Goal: Entertainment & Leisure: Browse casually

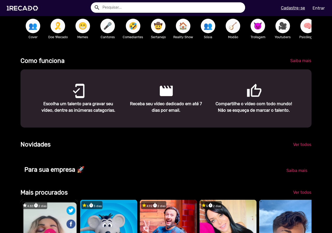
scroll to position [280, 0]
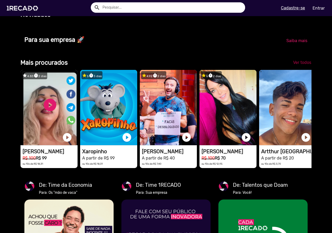
click at [297, 65] on span "Ver todos" at bounding box center [303, 62] width 18 height 5
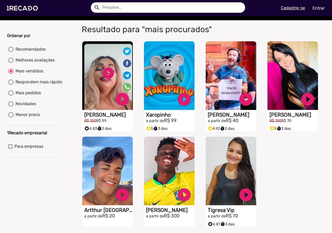
click at [34, 85] on div "Respondem mais rápido" at bounding box center [38, 82] width 49 height 6
click at [11, 85] on input "Respondem mais rápido" at bounding box center [11, 85] width 0 height 0
radio input "true"
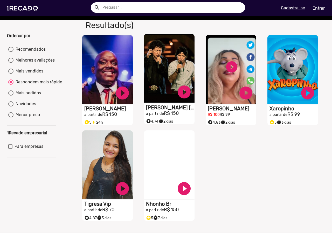
click at [156, 72] on video "S1RECADO vídeos dedicados para fãs e empresas" at bounding box center [169, 68] width 51 height 69
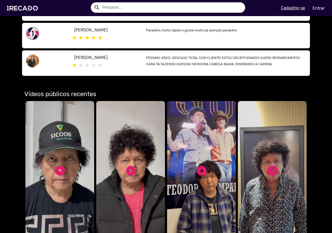
scroll to position [338, 0]
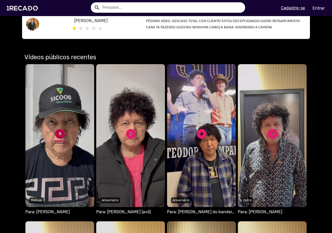
click at [59, 128] on link "play_circle_filled" at bounding box center [60, 134] width 12 height 12
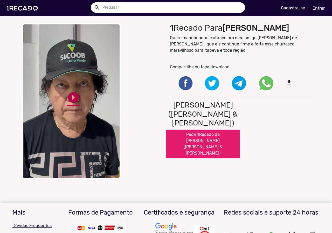
click at [71, 99] on link "play_circle_filled" at bounding box center [73, 97] width 13 height 13
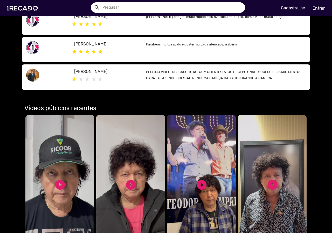
scroll to position [286, 0]
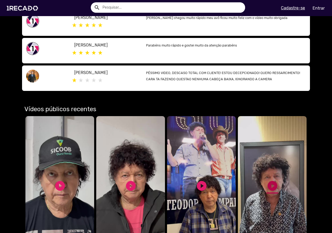
click at [269, 180] on link "play_circle_filled" at bounding box center [273, 186] width 12 height 12
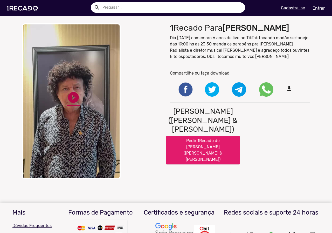
click at [76, 95] on link "play_circle_filled" at bounding box center [73, 97] width 13 height 13
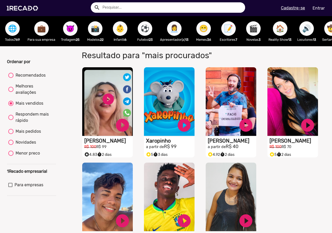
click at [28, 78] on div "Recomendados" at bounding box center [30, 75] width 32 height 6
click at [11, 78] on input "Recomendados" at bounding box center [11, 78] width 0 height 0
radio input "true"
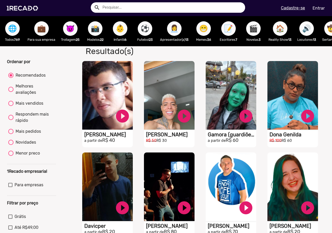
click at [14, 31] on span "🌐" at bounding box center [12, 28] width 9 height 15
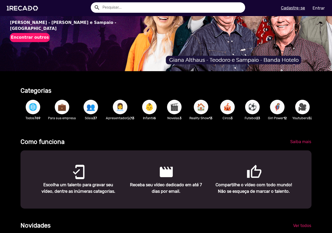
scroll to position [130, 0]
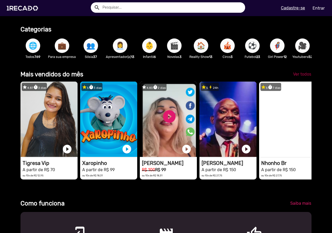
click at [301, 77] on span "Ver todos" at bounding box center [303, 74] width 18 height 5
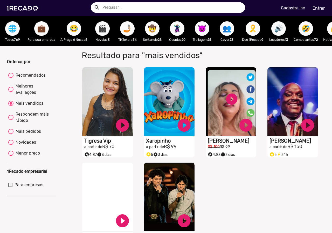
click at [15, 32] on span "🌐" at bounding box center [12, 28] width 9 height 15
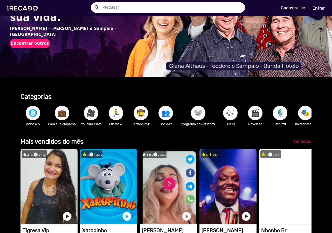
click at [34, 107] on div "🌐 Todos 769" at bounding box center [33, 116] width 25 height 30
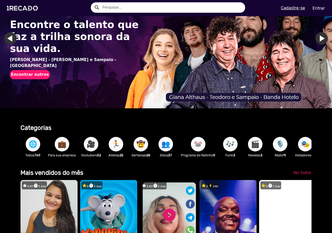
scroll to position [26, 0]
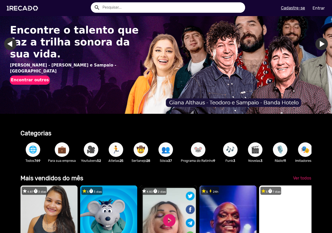
click at [31, 149] on span "🌐" at bounding box center [33, 149] width 9 height 15
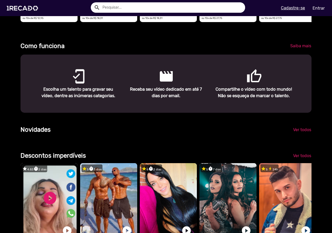
scroll to position [0, 525]
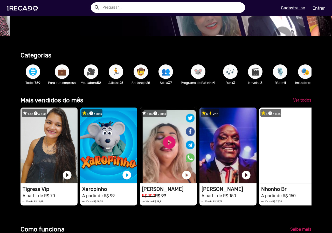
click at [134, 73] on button "🤠" at bounding box center [141, 71] width 15 height 15
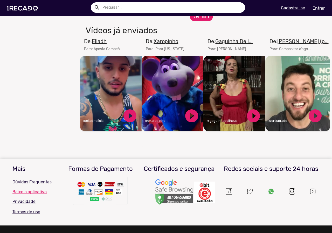
click at [196, 21] on button "ver mais" at bounding box center [201, 16] width 23 height 10
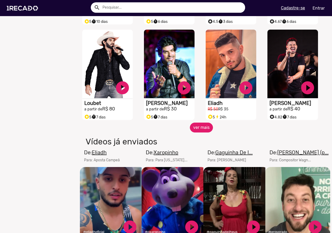
scroll to position [416, 0]
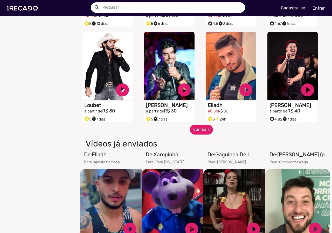
click at [198, 132] on button "ver mais" at bounding box center [201, 130] width 23 height 10
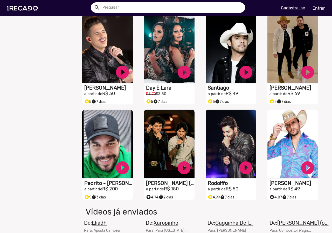
scroll to position [520, 0]
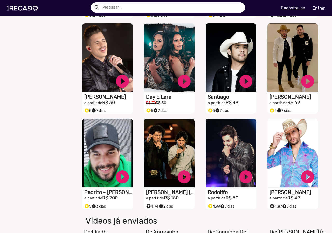
drag, startPoint x: 300, startPoint y: 57, endPoint x: 327, endPoint y: 89, distance: 41.8
drag, startPoint x: 277, startPoint y: 104, endPoint x: 326, endPoint y: 85, distance: 52.7
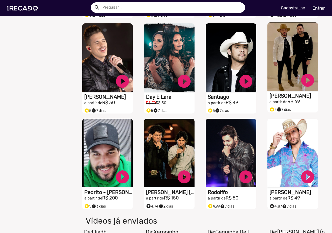
click at [286, 99] on h1 "[PERSON_NAME]" at bounding box center [294, 96] width 49 height 6
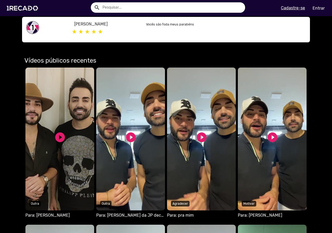
scroll to position [182, 0]
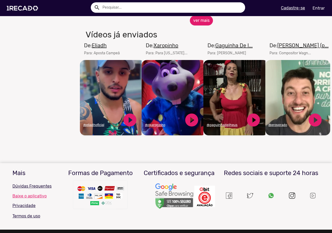
scroll to position [312, 0]
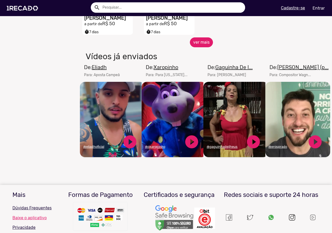
click at [201, 46] on button "ver mais" at bounding box center [201, 42] width 23 height 10
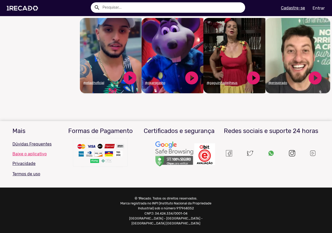
scroll to position [411, 0]
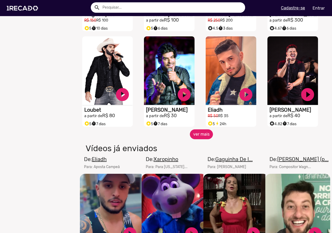
click at [201, 139] on button "ver mais" at bounding box center [201, 134] width 23 height 10
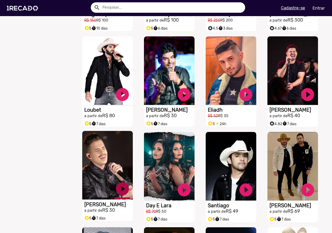
scroll to position [567, 0]
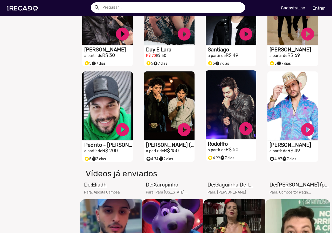
click at [217, 125] on video "S1RECADO vídeos dedicados para fãs e empresas" at bounding box center [231, 104] width 51 height 69
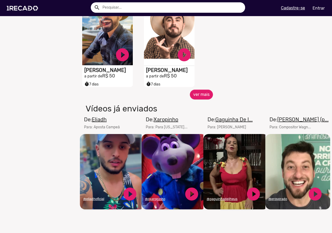
scroll to position [260, 0]
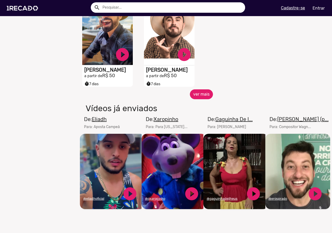
click at [199, 99] on button "ver mais" at bounding box center [201, 94] width 23 height 10
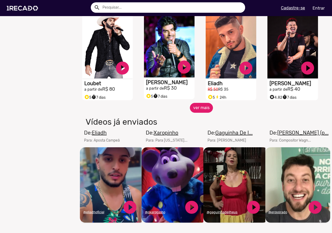
scroll to position [442, 0]
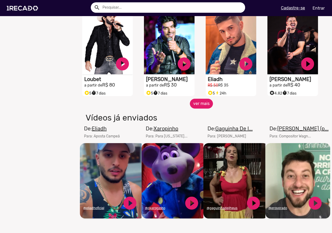
click at [199, 108] on button "ver mais" at bounding box center [201, 104] width 23 height 10
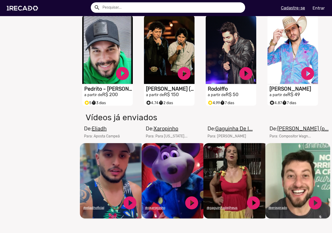
scroll to position [623, 0]
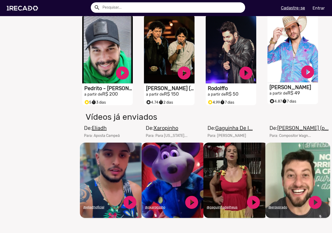
click at [280, 51] on video "S1RECADO vídeos dedicados para fãs e empresas" at bounding box center [293, 48] width 51 height 69
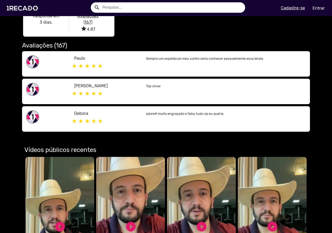
scroll to position [130, 0]
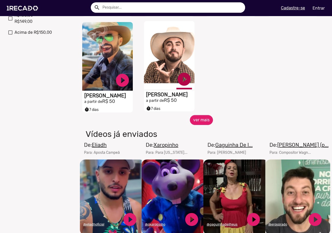
scroll to position [234, 0]
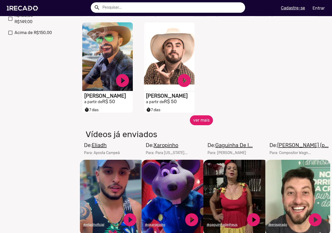
click at [198, 123] on button "ver mais" at bounding box center [201, 120] width 23 height 10
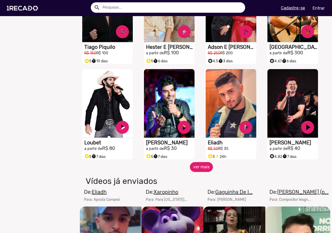
scroll to position [390, 0]
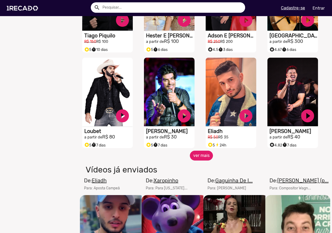
click at [202, 158] on button "ver mais" at bounding box center [201, 156] width 23 height 10
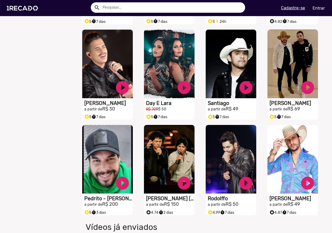
scroll to position [468, 0]
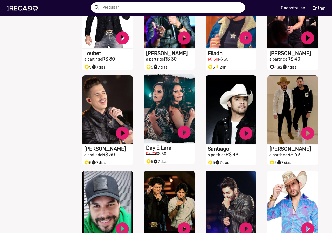
click at [164, 121] on video "S1RECADO vídeos dedicados para fãs e empresas" at bounding box center [169, 108] width 51 height 69
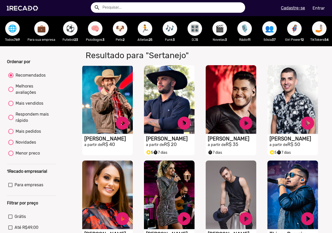
click at [74, 30] on span "⚽" at bounding box center [70, 28] width 9 height 15
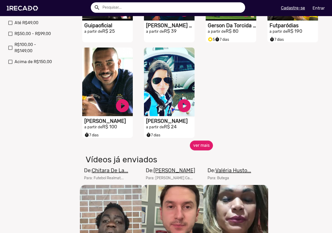
scroll to position [208, 0]
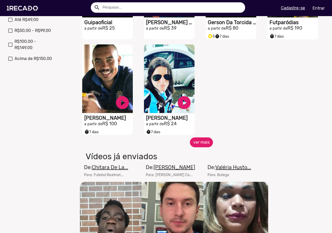
click at [203, 145] on button "ver mais" at bounding box center [201, 142] width 23 height 10
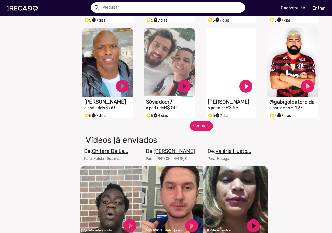
scroll to position [416, 0]
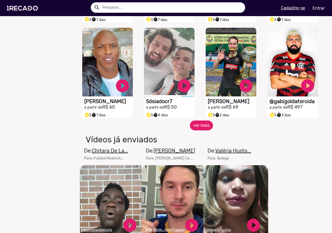
click at [199, 128] on button "ver mais" at bounding box center [201, 126] width 23 height 10
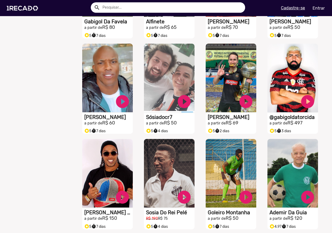
scroll to position [374, 0]
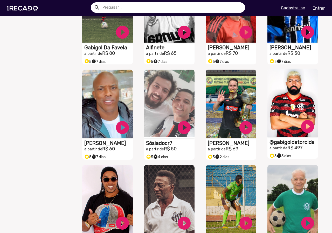
click at [277, 112] on video "S1RECADO vídeos dedicados para fãs e empresas" at bounding box center [293, 103] width 51 height 69
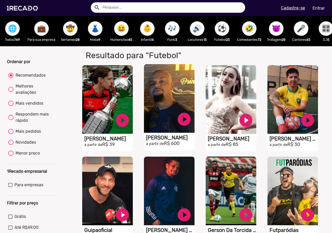
click at [161, 88] on video "S1RECADO vídeos dedicados para fãs e empresas" at bounding box center [169, 98] width 51 height 69
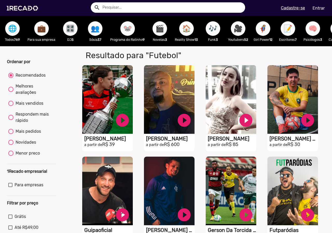
click at [184, 28] on span "🏠" at bounding box center [186, 28] width 9 height 15
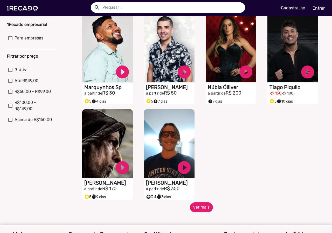
scroll to position [156, 0]
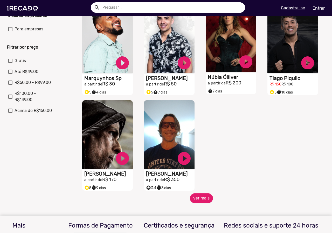
click at [223, 51] on video "S1RECADO vídeos dedicados para fãs e empresas" at bounding box center [231, 38] width 51 height 69
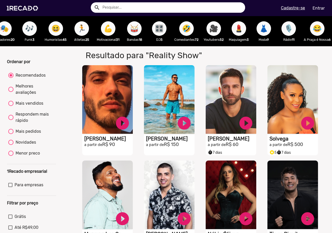
scroll to position [0, 300]
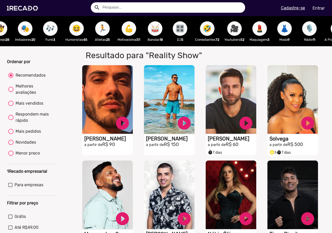
click at [163, 30] on button "🥁" at bounding box center [155, 28] width 15 height 15
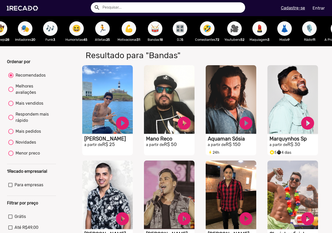
click at [238, 31] on span "🎥" at bounding box center [234, 28] width 9 height 15
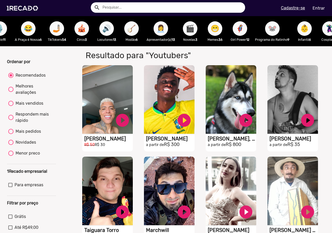
scroll to position [0, 622]
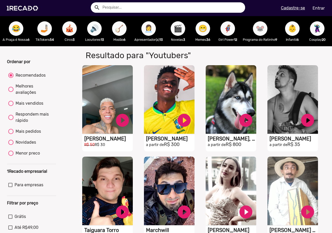
click at [151, 31] on span "👩‍💼" at bounding box center [148, 28] width 9 height 15
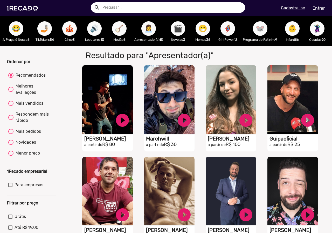
click at [265, 27] on span "🐭" at bounding box center [260, 28] width 9 height 15
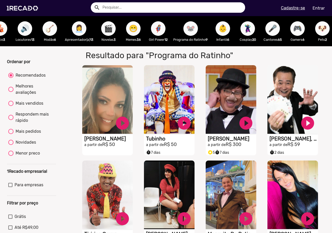
scroll to position [0, 731]
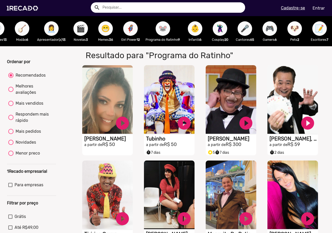
click at [291, 34] on span "🐶" at bounding box center [295, 28] width 9 height 15
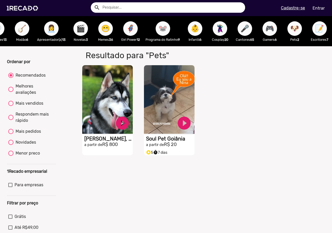
click at [316, 29] on span "📝" at bounding box center [320, 28] width 9 height 15
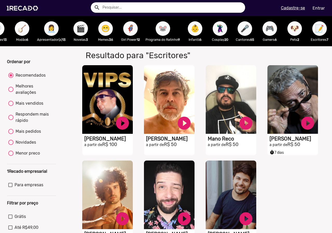
click at [263, 30] on button "🎮" at bounding box center [270, 28] width 15 height 15
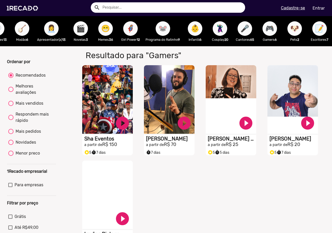
scroll to position [130, 0]
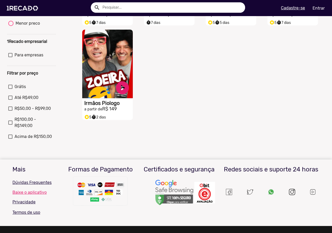
click at [100, 67] on video "S1RECADO vídeos dedicados para fãs e empresas" at bounding box center [107, 64] width 51 height 69
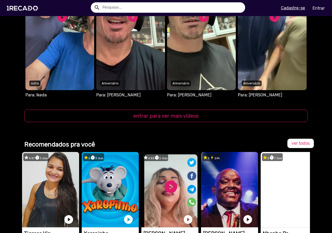
scroll to position [701, 0]
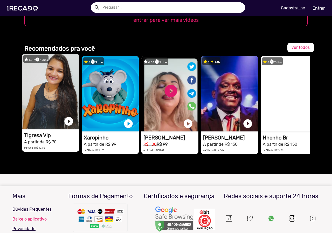
click at [48, 121] on video "1RECADO vídeos dedicados para fãs e empresas" at bounding box center [50, 91] width 57 height 75
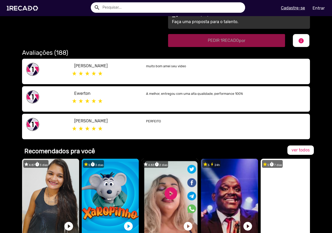
scroll to position [278, 0]
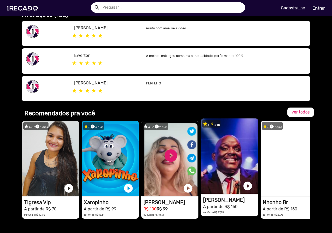
click at [234, 138] on video "1RECADO vídeos dedicados para fãs e empresas" at bounding box center [229, 155] width 57 height 75
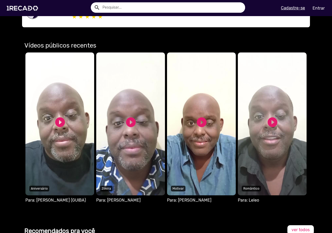
scroll to position [286, 0]
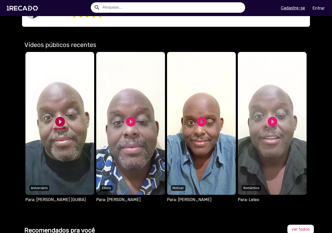
click at [59, 121] on link "play_circle_filled" at bounding box center [60, 122] width 12 height 12
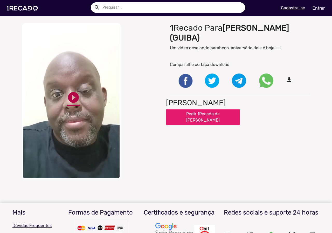
click at [71, 96] on link "play_circle_filled" at bounding box center [73, 97] width 13 height 13
